Goal: Go to known website: Access a specific website the user already knows

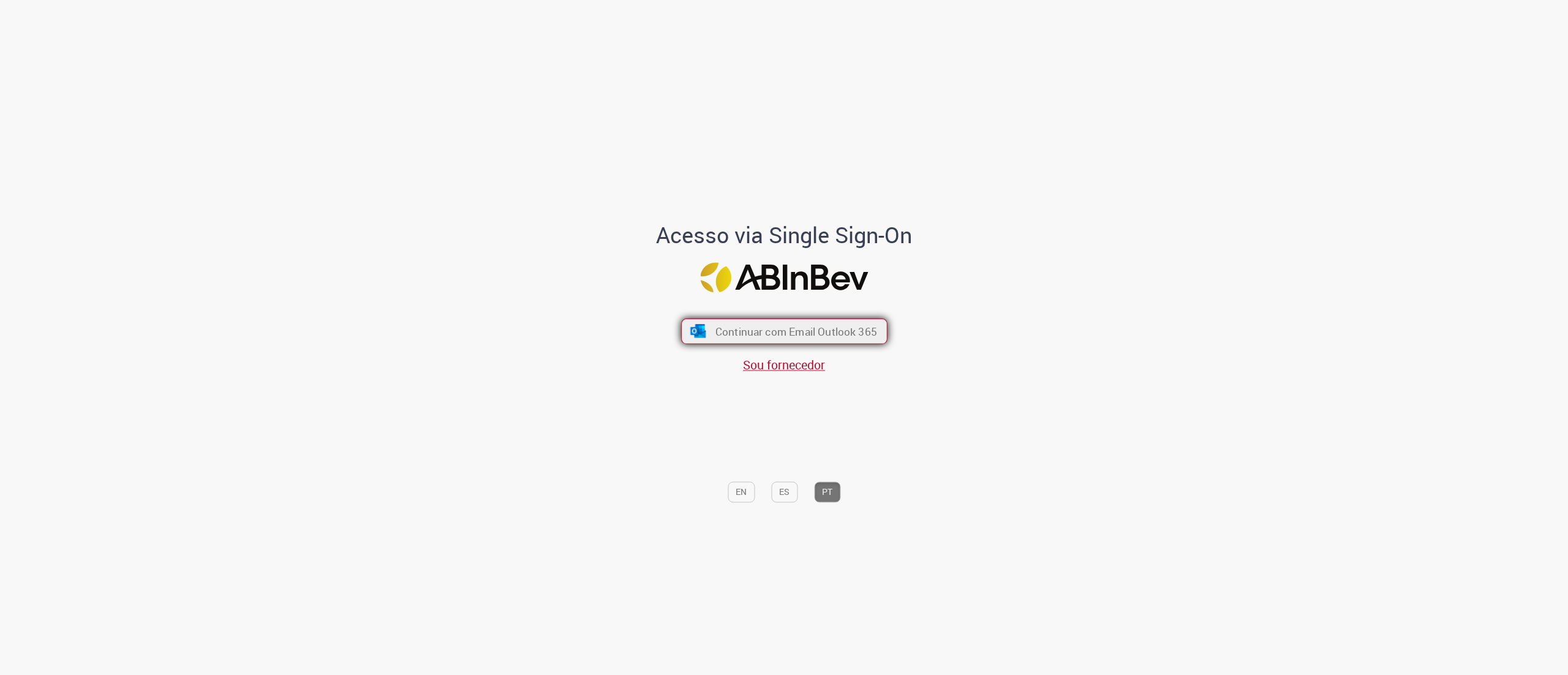
click at [799, 326] on span "Continuar com Email Outlook 365" at bounding box center [795, 331] width 162 height 14
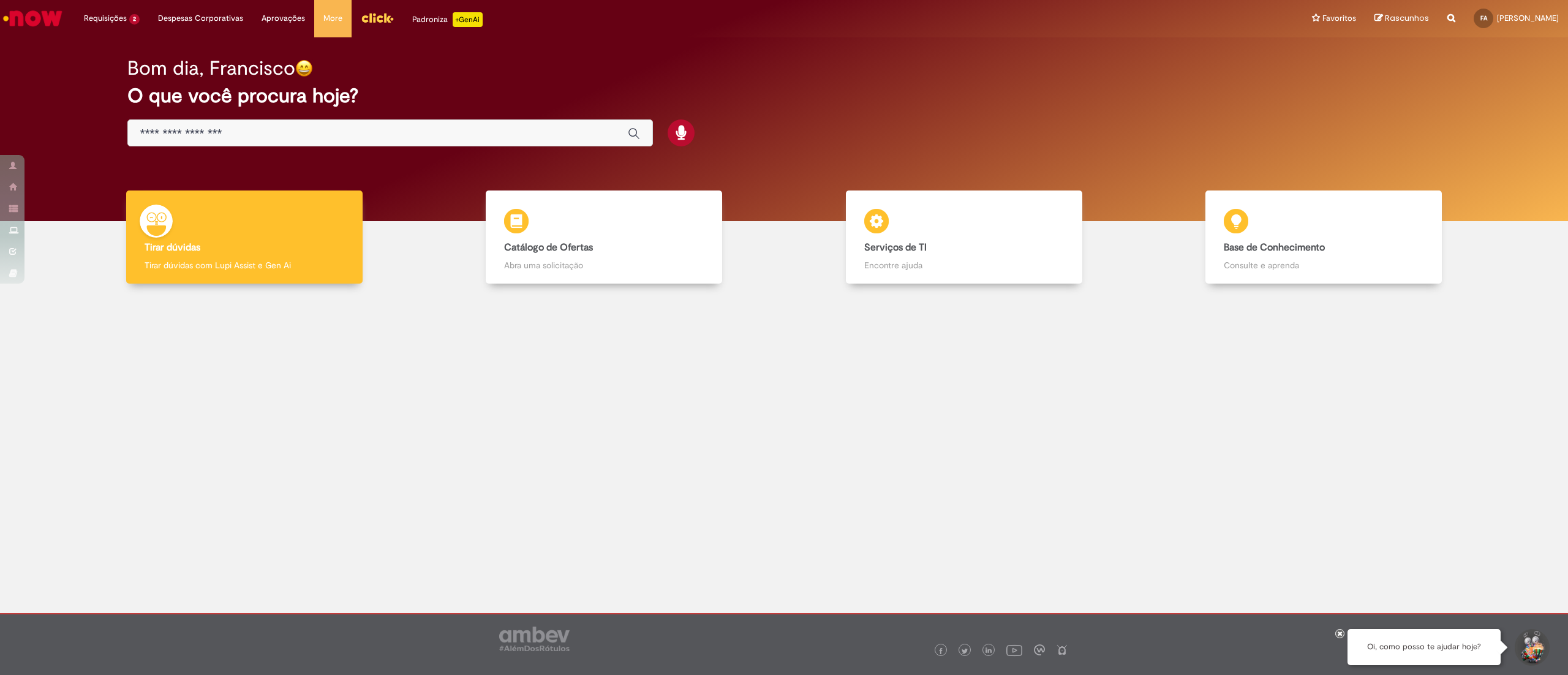
click at [361, 12] on img "Menu Cabeçalho" at bounding box center [378, 17] width 33 height 18
